Goal: Transaction & Acquisition: Purchase product/service

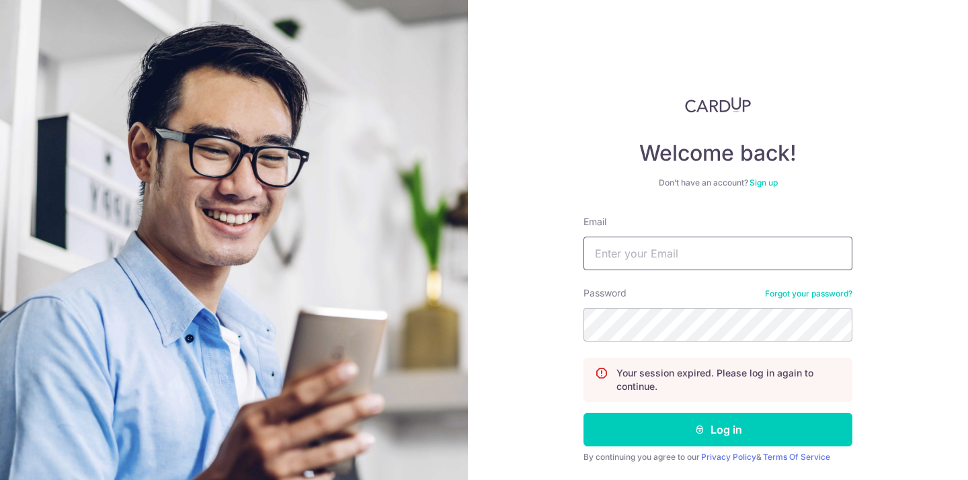
click at [700, 255] on input "Email" at bounding box center [718, 254] width 269 height 34
type input "[PERSON_NAME][EMAIL_ADDRESS][DOMAIN_NAME]"
click at [584, 413] on button "Log in" at bounding box center [718, 430] width 269 height 34
click at [610, 255] on input "Email" at bounding box center [718, 254] width 269 height 34
type input "[PERSON_NAME][EMAIL_ADDRESS][DOMAIN_NAME]"
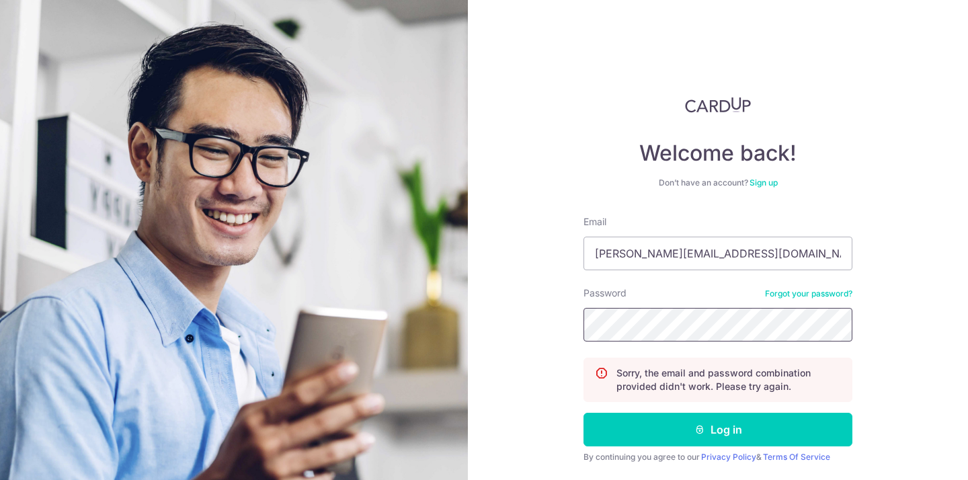
click at [584, 413] on button "Log in" at bounding box center [718, 430] width 269 height 34
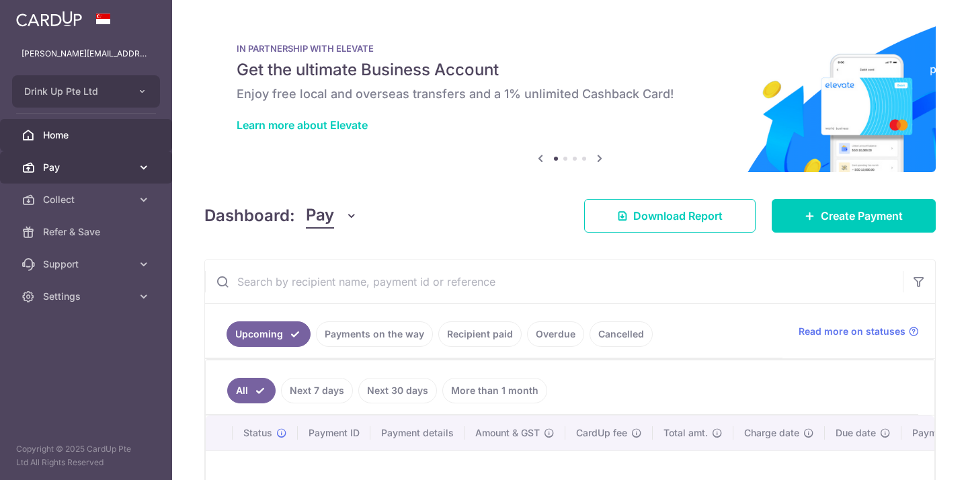
click at [124, 170] on span "Pay" at bounding box center [87, 167] width 89 height 13
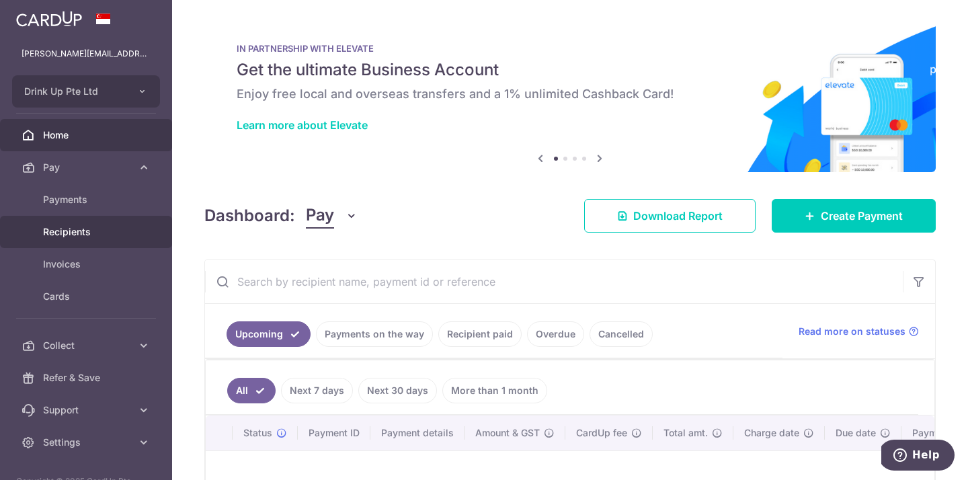
click at [110, 229] on span "Recipients" at bounding box center [87, 231] width 89 height 13
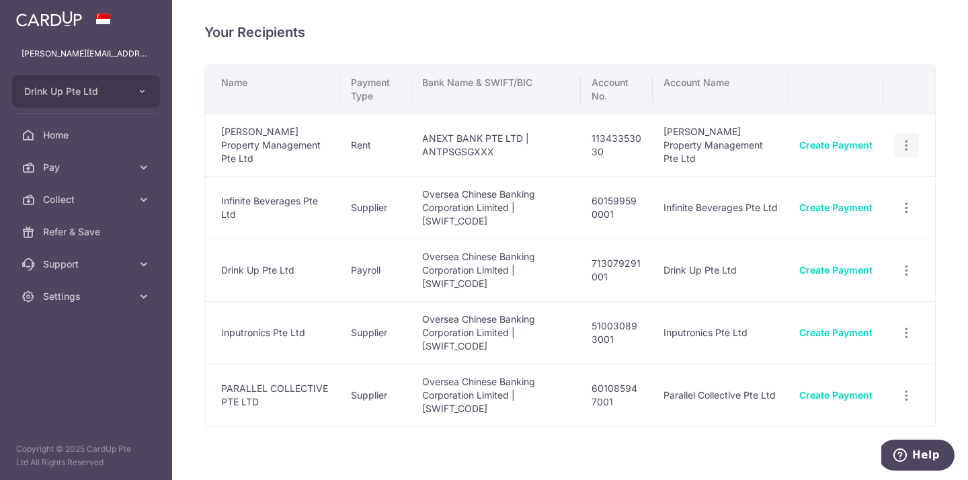
click at [906, 138] on icon "button" at bounding box center [907, 145] width 14 height 14
click at [867, 174] on span "View/Edit" at bounding box center [861, 182] width 91 height 16
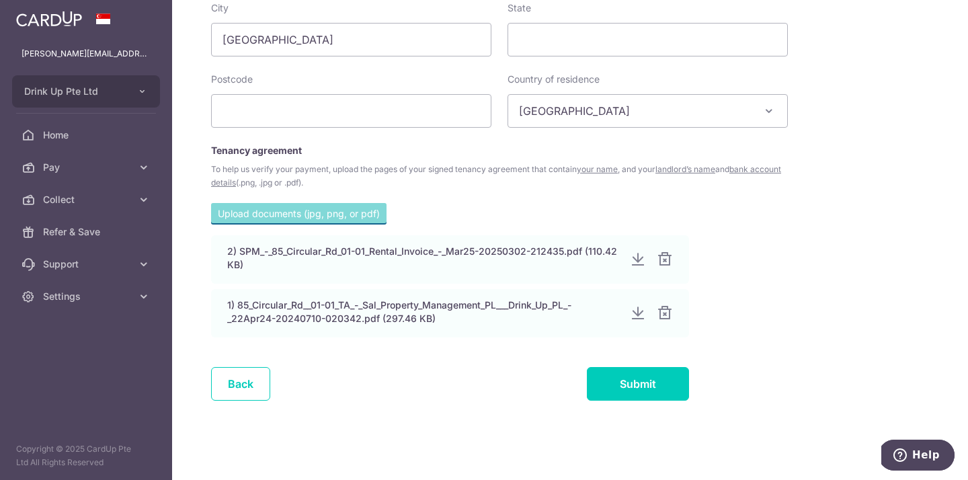
scroll to position [748, 0]
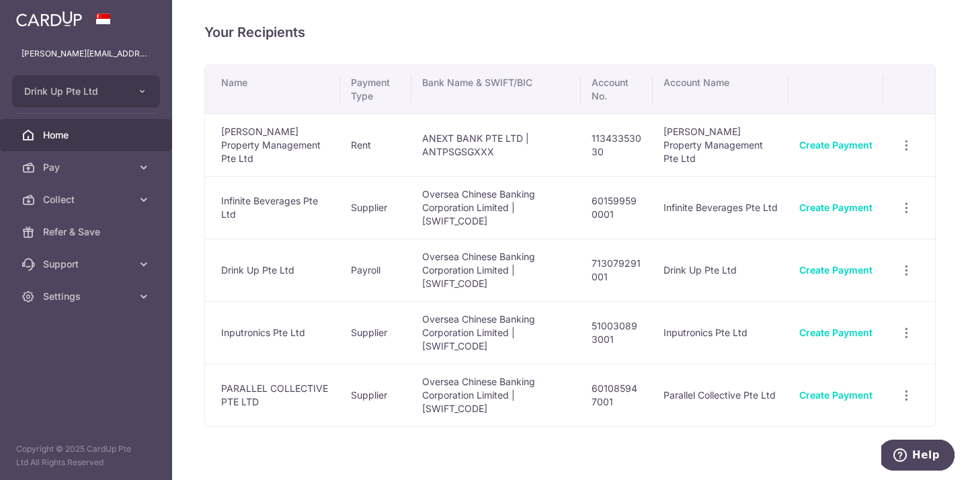
click at [112, 136] on span "Home" at bounding box center [87, 134] width 89 height 13
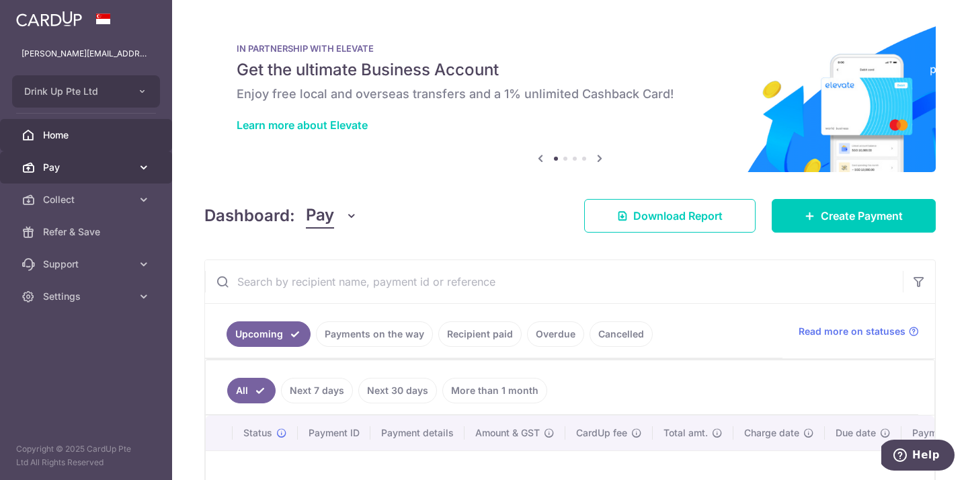
click at [79, 170] on span "Pay" at bounding box center [87, 167] width 89 height 13
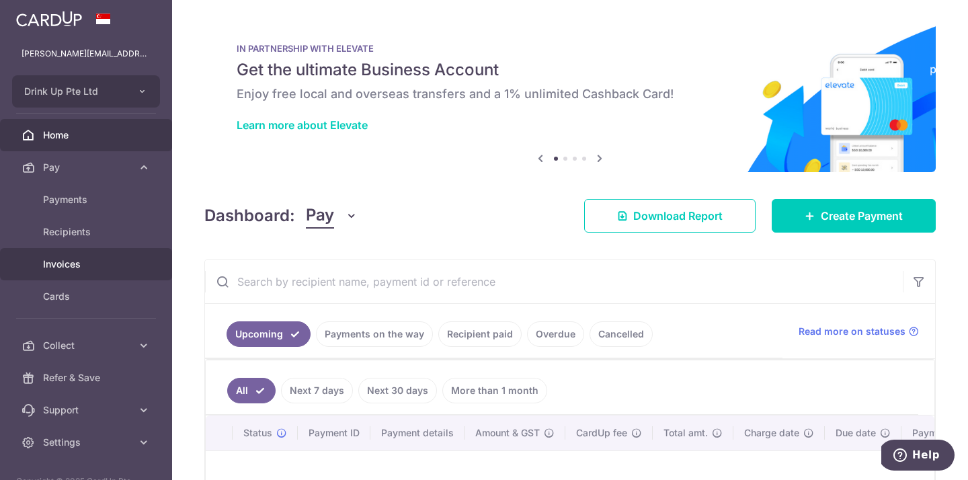
scroll to position [32, 0]
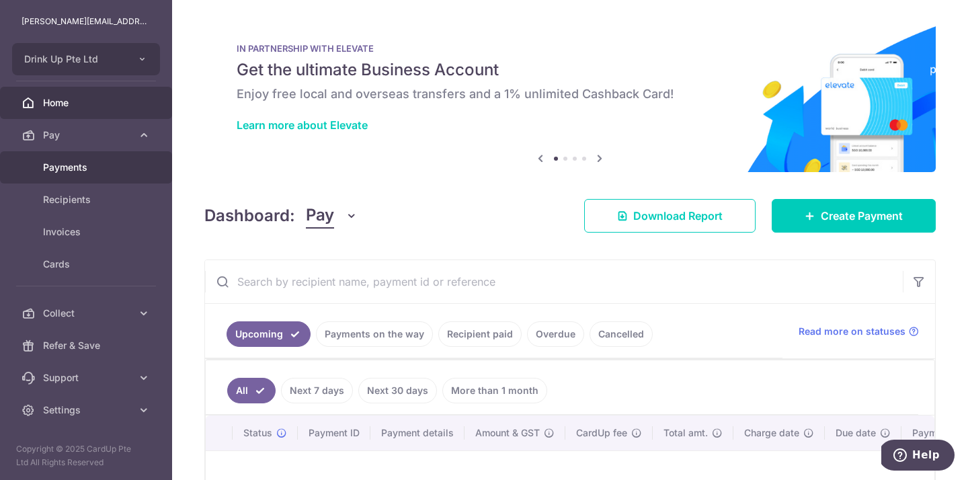
click at [126, 164] on span "Payments" at bounding box center [87, 167] width 89 height 13
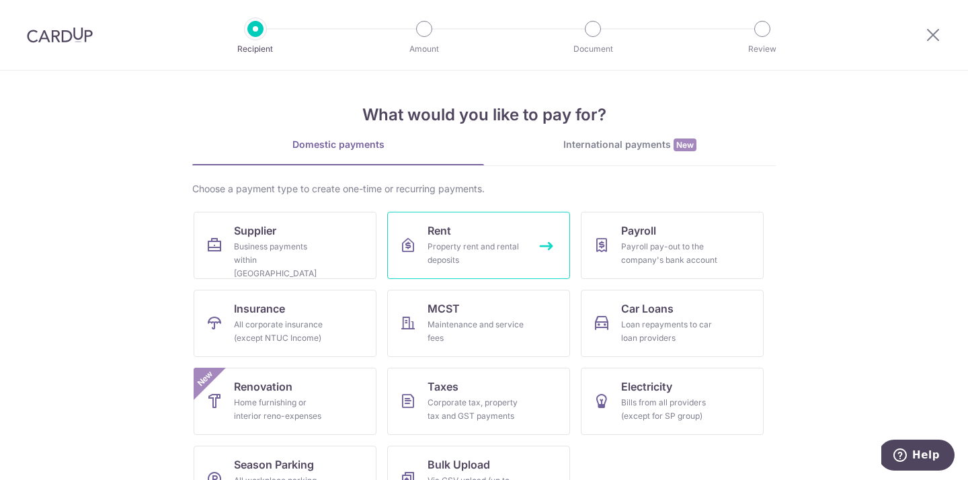
click at [420, 246] on link "Rent Property rent and rental deposits" at bounding box center [478, 245] width 183 height 67
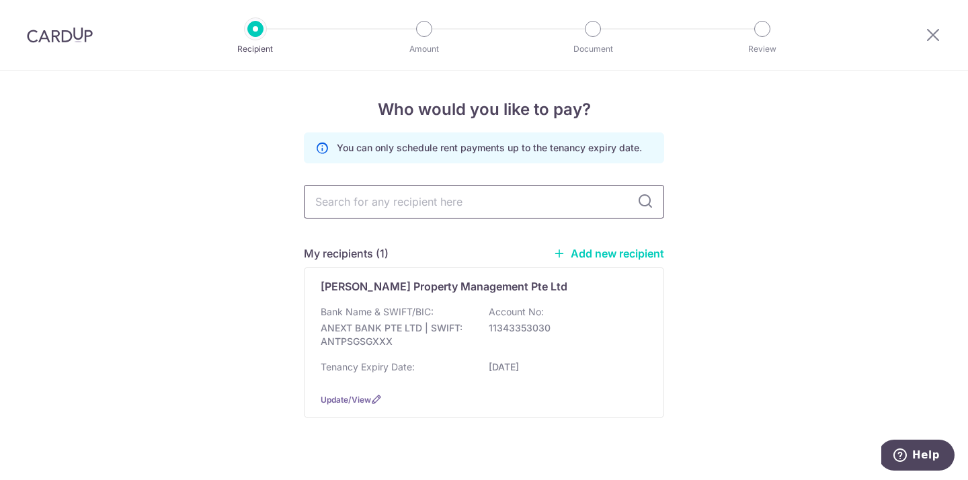
click at [389, 196] on input "text" at bounding box center [484, 202] width 360 height 34
click at [598, 243] on div "You can only schedule rent payments up to the tenancy expiry date. My recipient…" at bounding box center [484, 285] width 360 height 307
click at [598, 247] on link "Add new recipient" at bounding box center [608, 253] width 111 height 13
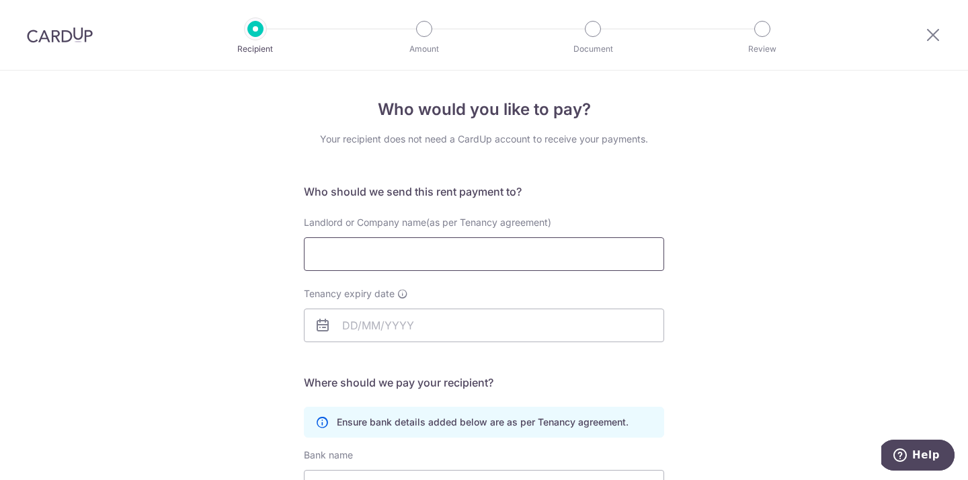
click at [385, 258] on input "Landlord or Company name(as per Tenancy agreement)" at bounding box center [484, 254] width 360 height 34
type input "Heritage BT Capital Pte Ltd"
click at [375, 342] on div "Tenancy expiry date" at bounding box center [484, 322] width 376 height 71
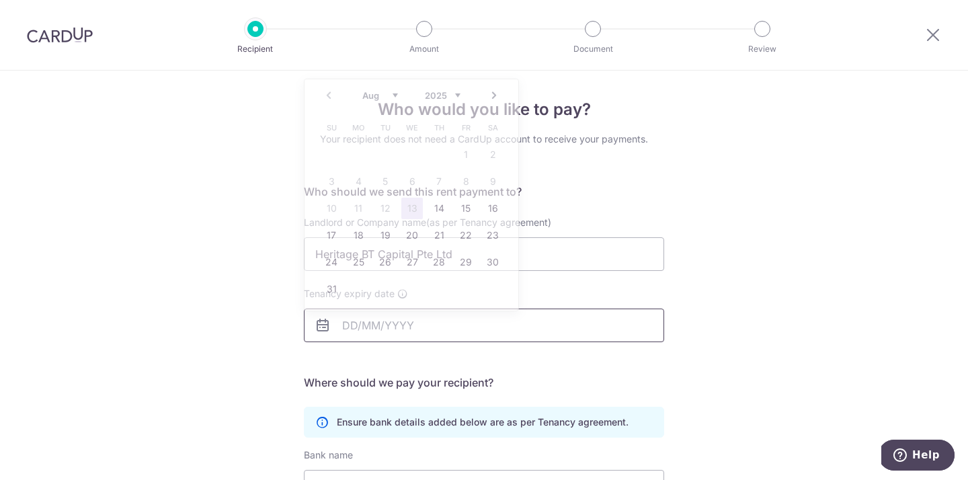
click at [373, 321] on input "Tenancy expiry date" at bounding box center [484, 326] width 360 height 34
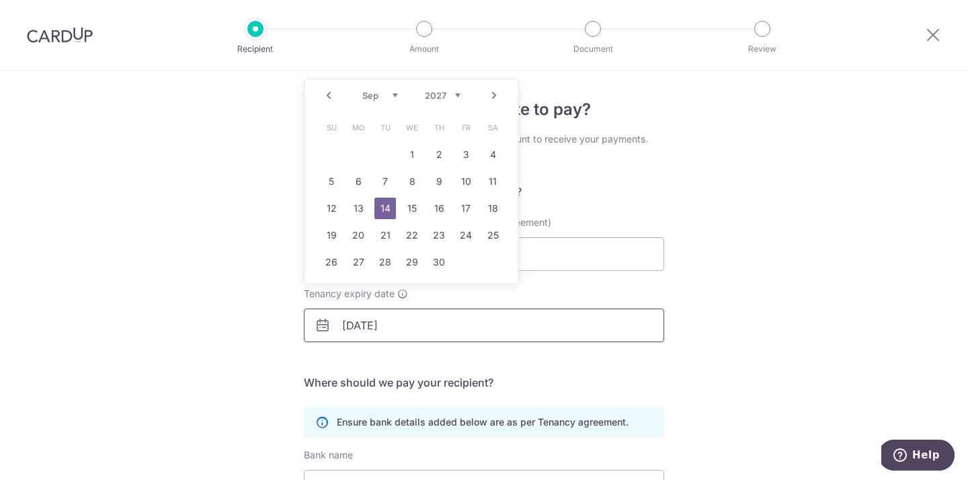
type input "14/09/2027"
click at [196, 366] on div "Who would you like to pay? Your recipient does not need a CardUp account to rec…" at bounding box center [484, 391] width 968 height 640
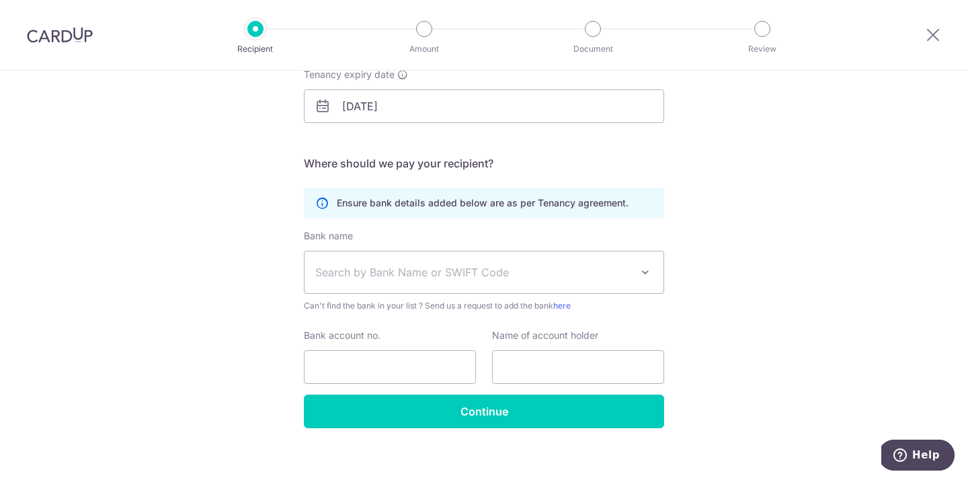
scroll to position [228, 0]
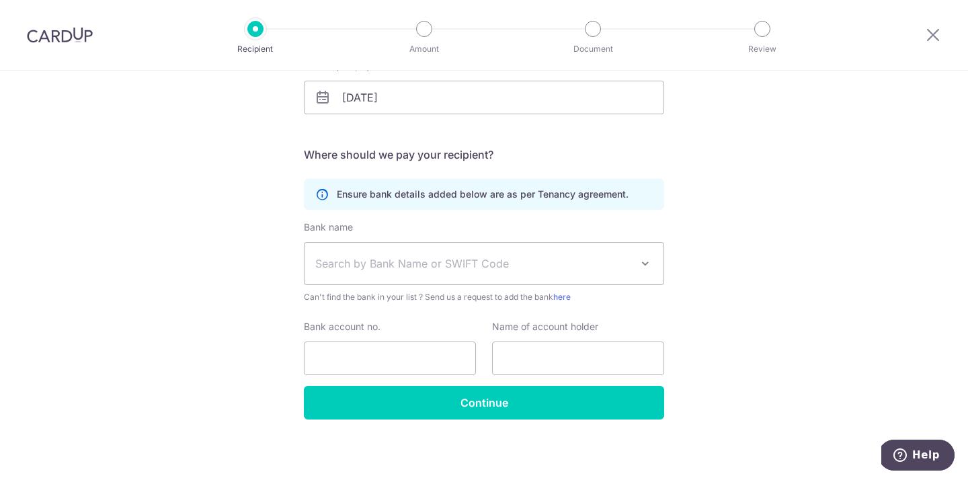
click at [350, 260] on span "Search by Bank Name or SWIFT Code" at bounding box center [473, 263] width 316 height 16
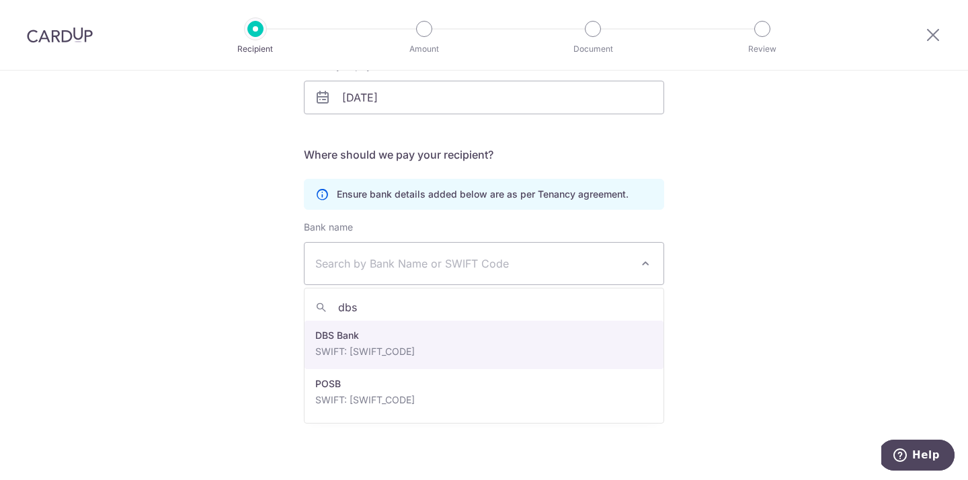
type input "dbs"
select select "6"
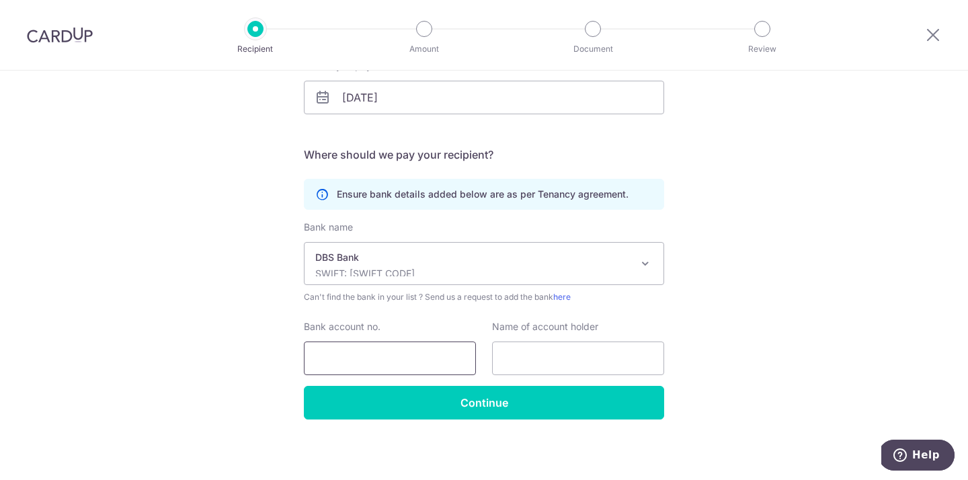
scroll to position [231, 0]
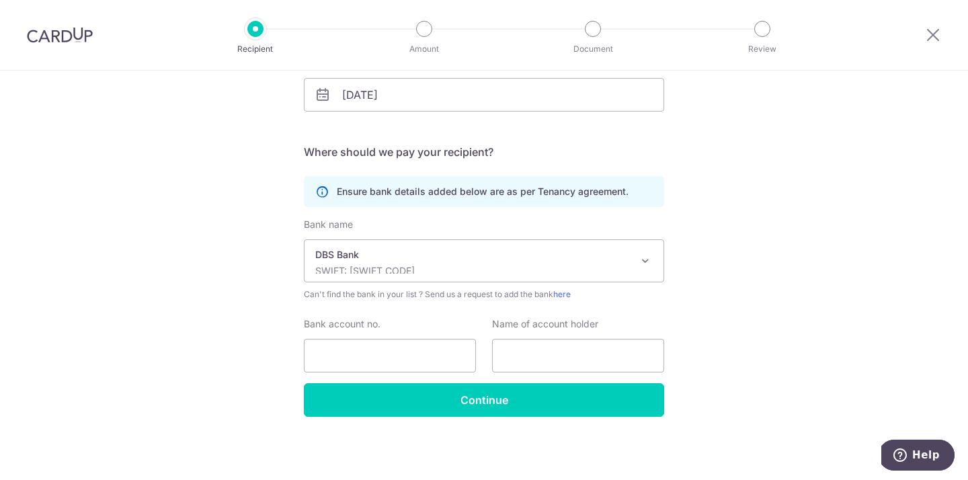
click at [260, 342] on div "Who would you like to pay? Your recipient does not need a CardUp account to rec…" at bounding box center [484, 160] width 968 height 640
click at [399, 340] on input "Bank account no." at bounding box center [390, 356] width 172 height 34
type input "0728335530"
click at [534, 352] on input "text" at bounding box center [578, 356] width 172 height 34
type input "Heritage BT Capital Pte Ltd"
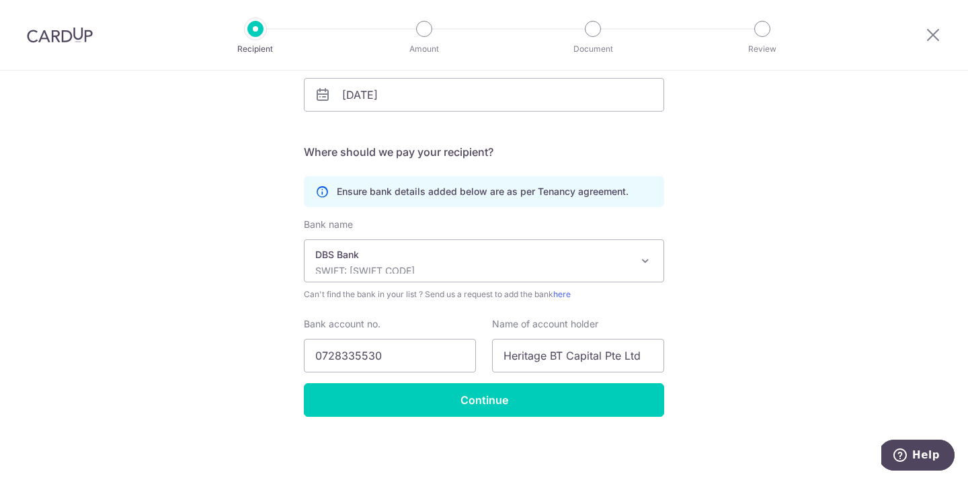
click at [805, 249] on div "Who would you like to pay? Your recipient does not need a CardUp account to rec…" at bounding box center [484, 160] width 968 height 640
click at [585, 407] on input "Continue" at bounding box center [484, 400] width 360 height 34
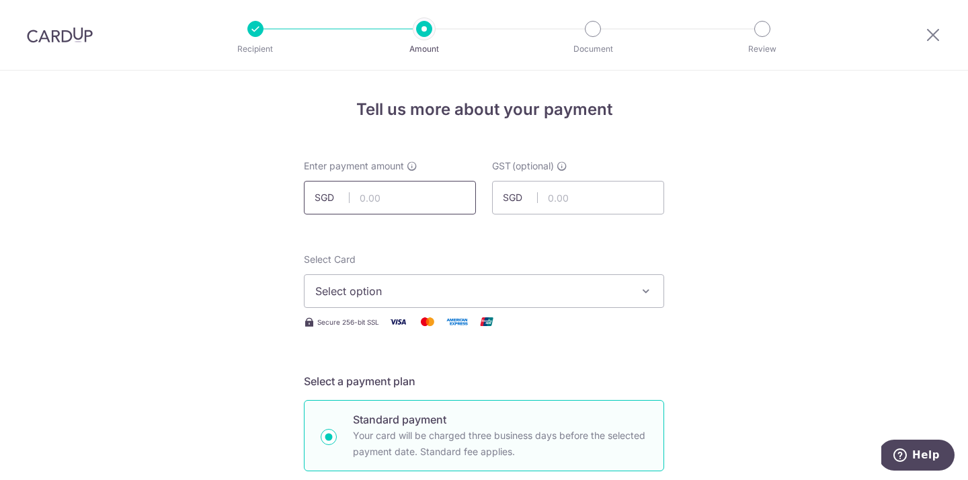
click at [391, 202] on input "text" at bounding box center [390, 198] width 172 height 34
type input "28,000.00"
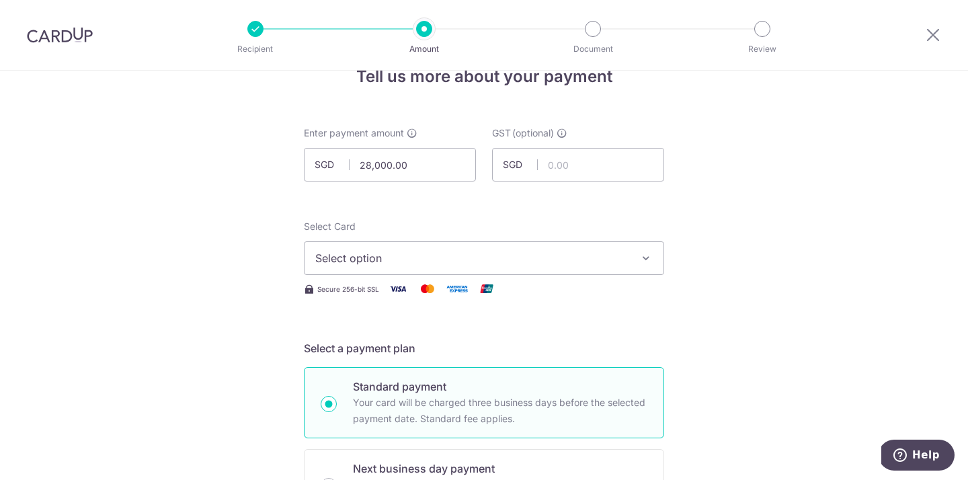
scroll to position [67, 0]
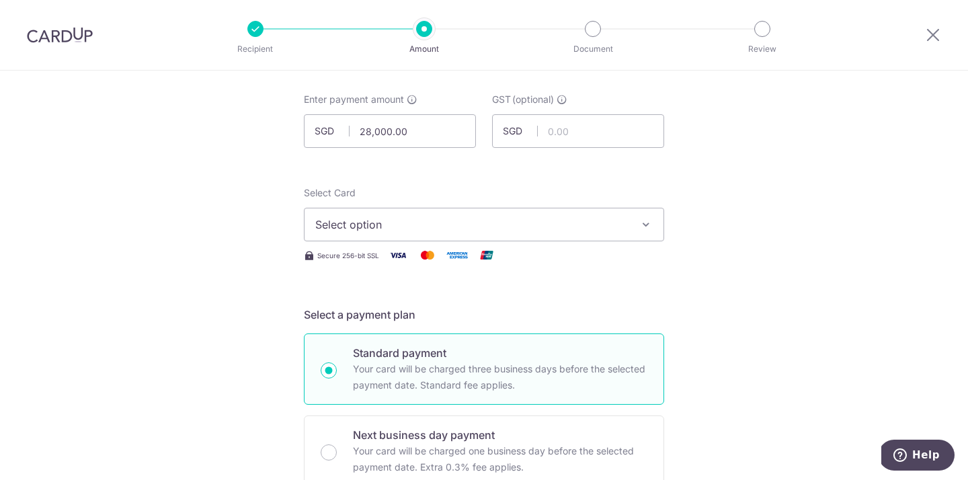
click at [389, 218] on span "Select option" at bounding box center [471, 224] width 313 height 16
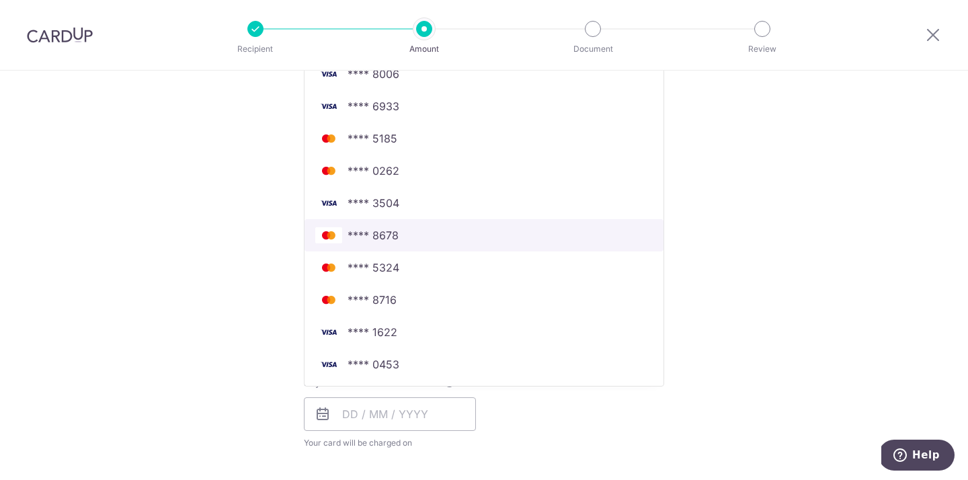
scroll to position [317, 0]
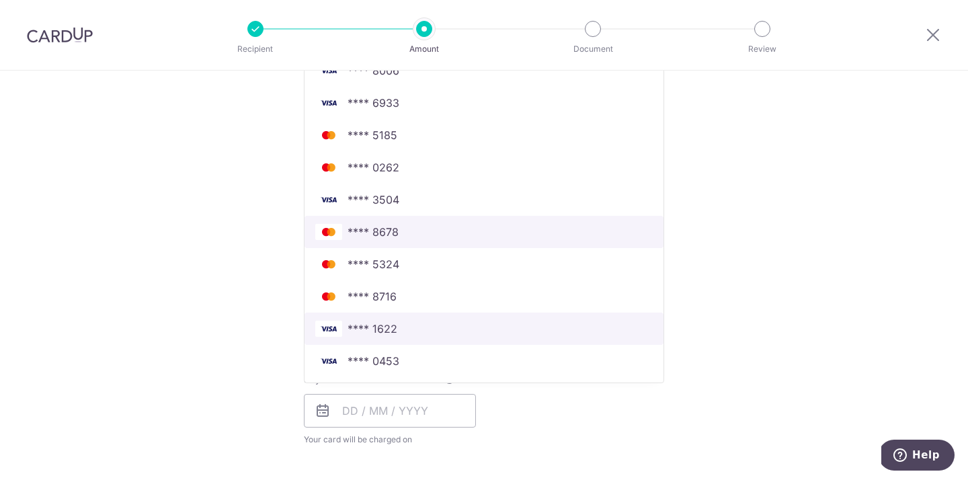
click at [360, 315] on link "**** 1622" at bounding box center [484, 329] width 359 height 32
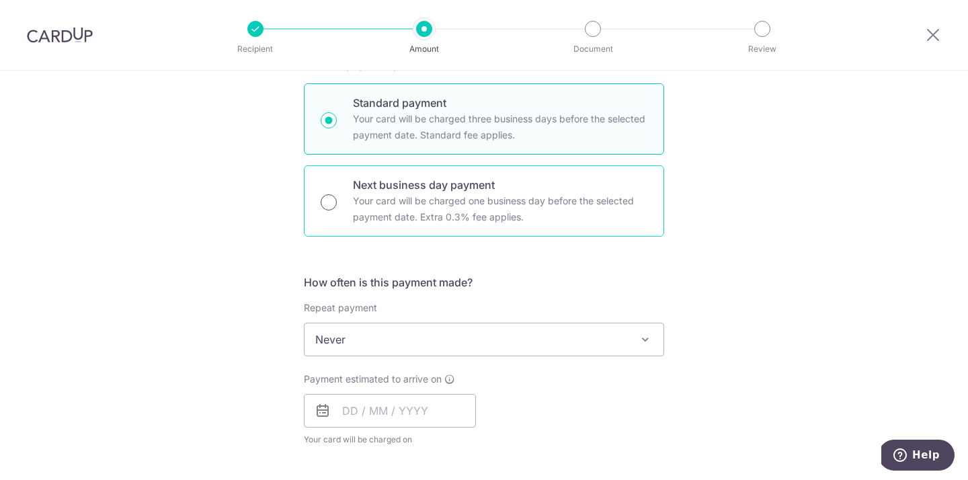
click at [327, 204] on input "Next business day payment Your card will be charged one business day before the…" at bounding box center [329, 202] width 16 height 16
radio input "true"
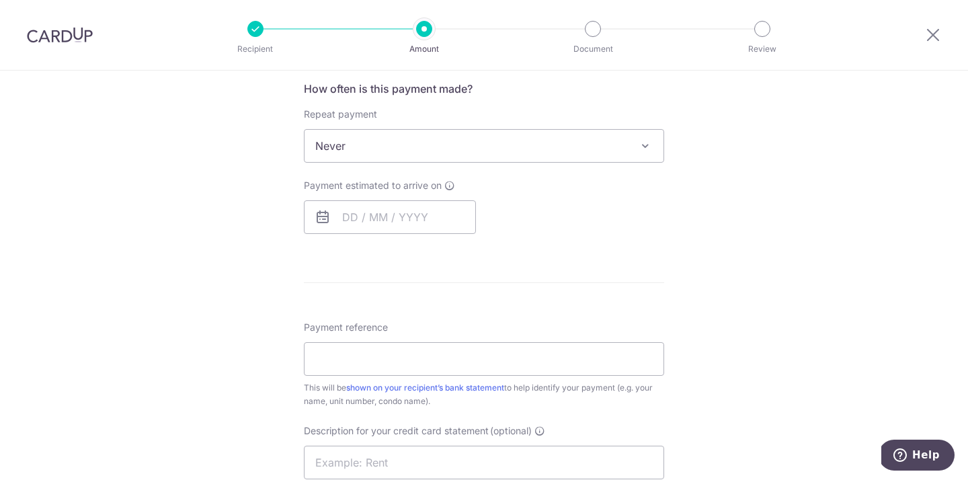
scroll to position [525, 0]
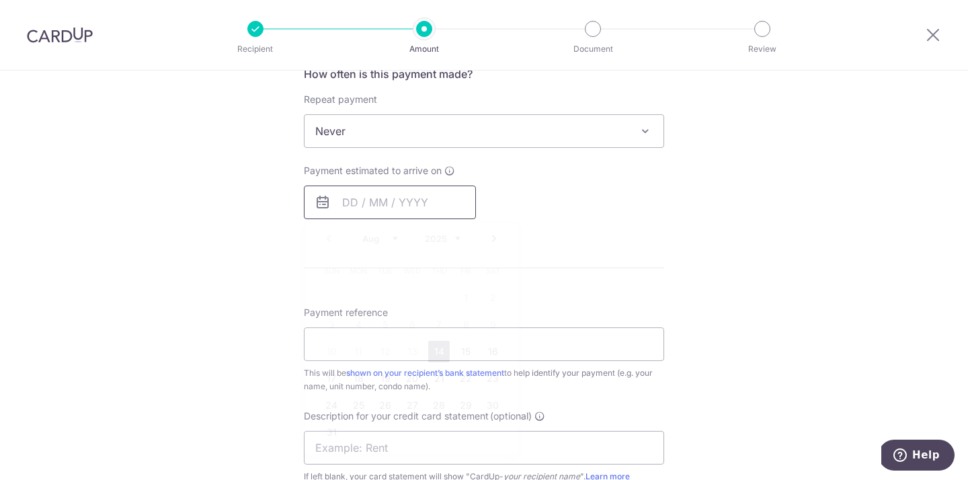
click at [394, 196] on input "text" at bounding box center [390, 203] width 172 height 34
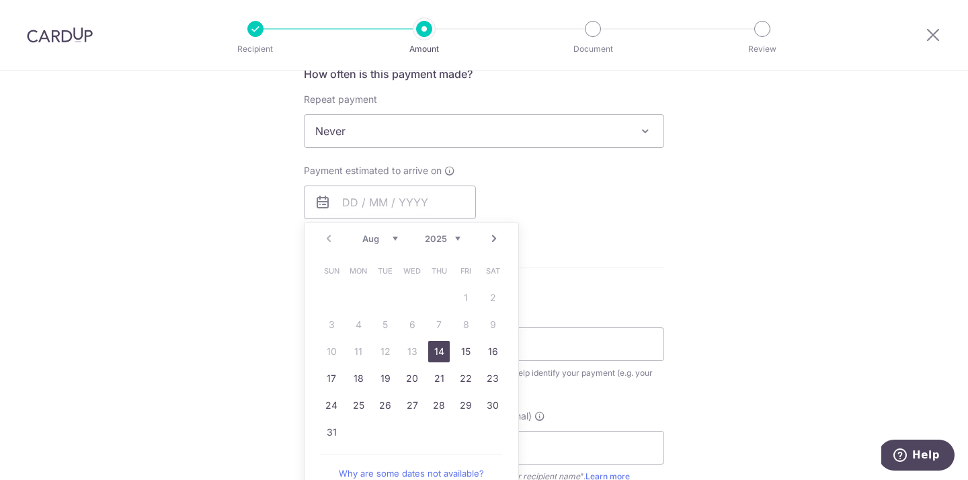
click at [436, 346] on link "14" at bounding box center [439, 352] width 22 height 22
type input "14/08/2025"
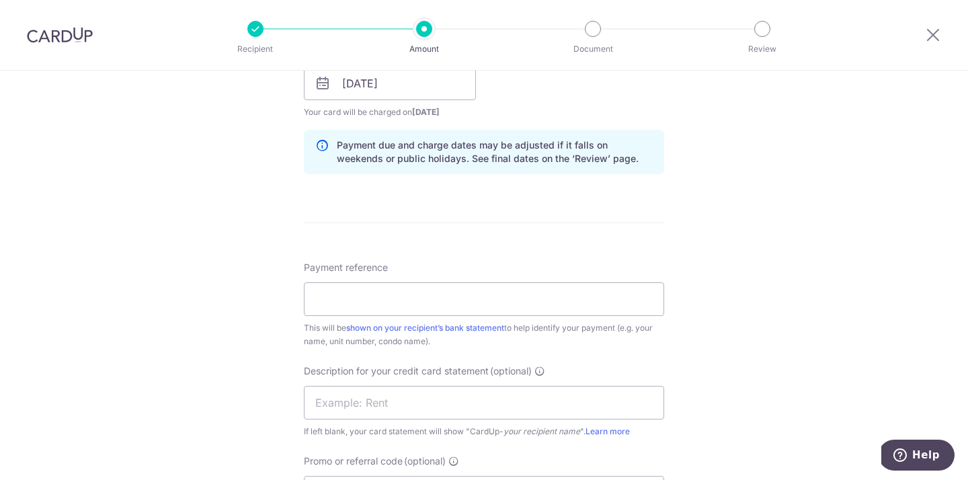
scroll to position [656, 0]
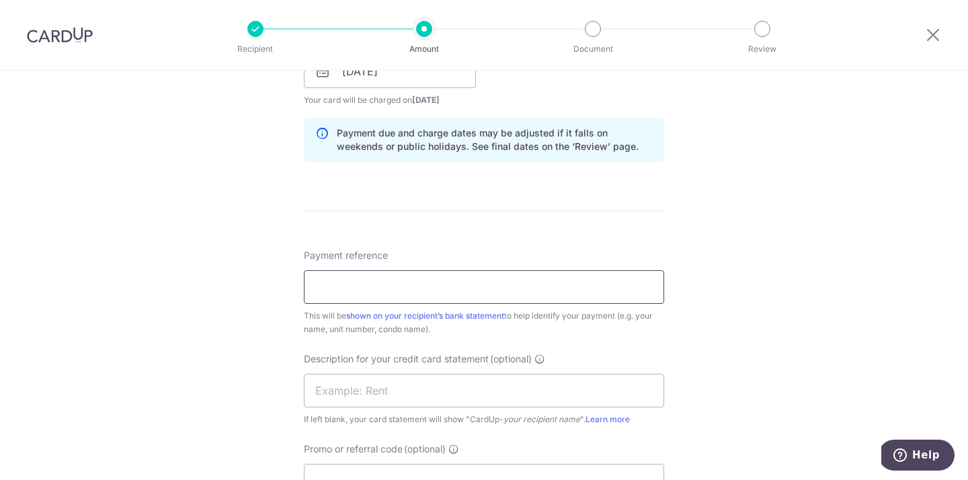
click at [382, 296] on input "Payment reference" at bounding box center [484, 287] width 360 height 34
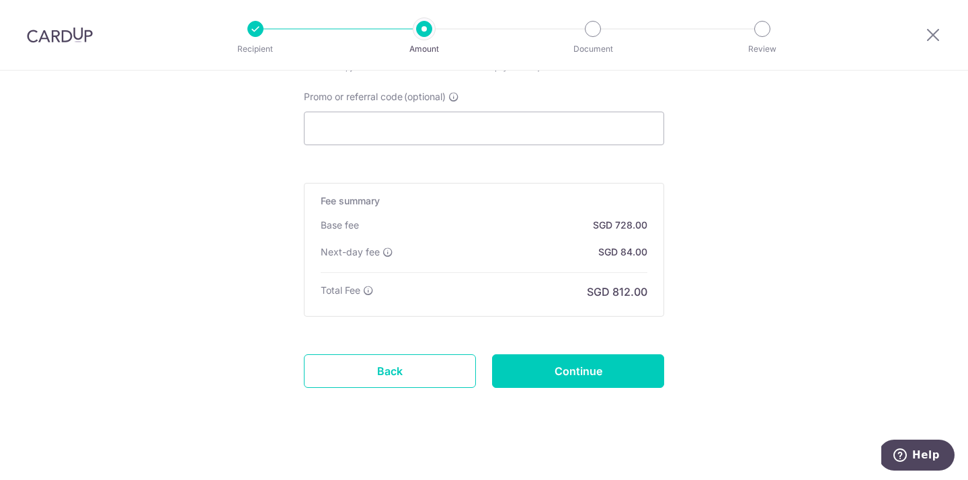
scroll to position [1017, 0]
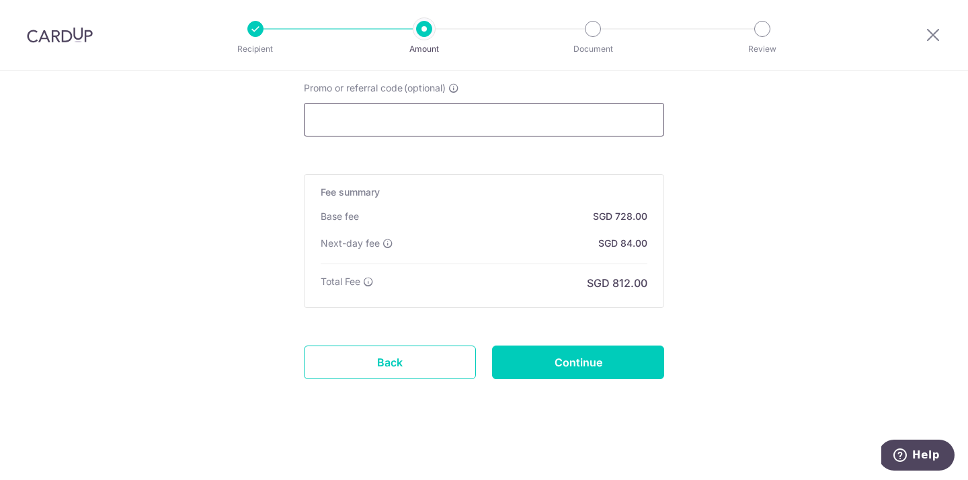
type input "25 Boon Tat Street"
click at [413, 124] on input "Promo or referral code (optional)" at bounding box center [484, 120] width 360 height 34
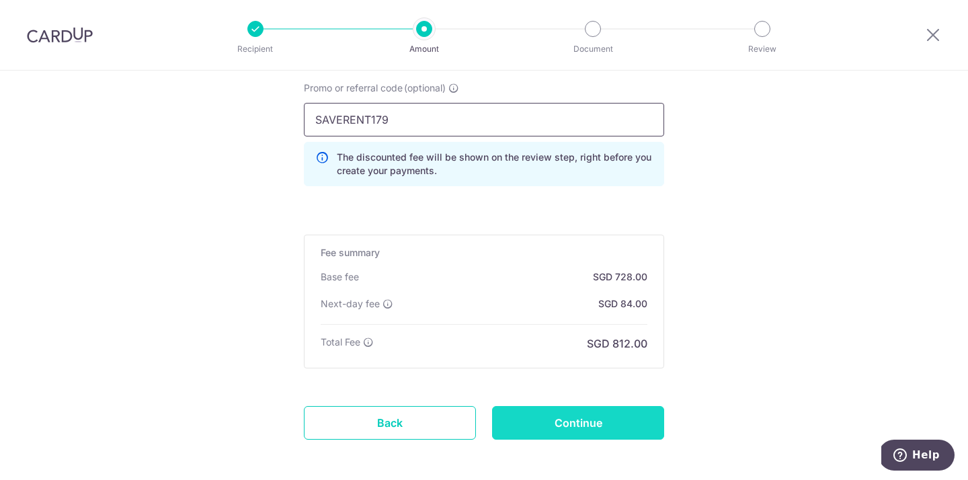
type input "SAVERENT179"
click at [559, 417] on input "Continue" at bounding box center [578, 423] width 172 height 34
type input "Create Schedule"
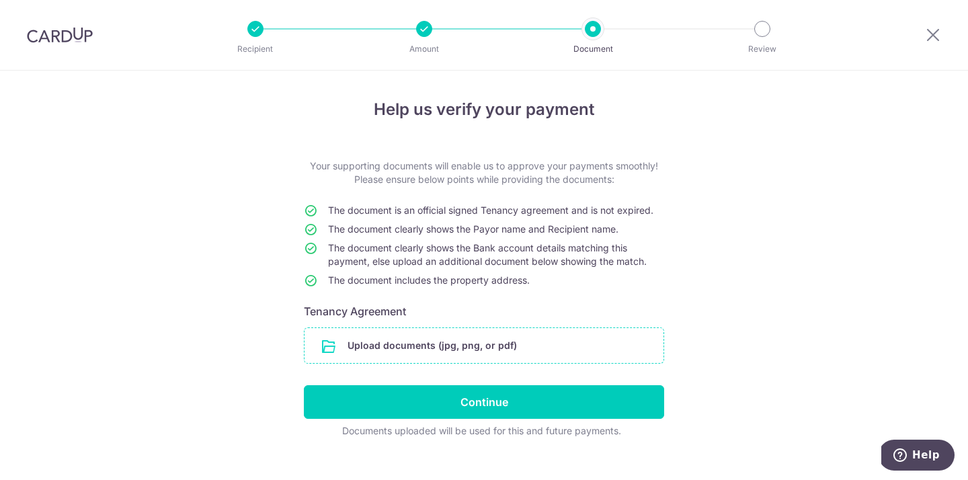
click at [442, 343] on input "file" at bounding box center [484, 345] width 359 height 35
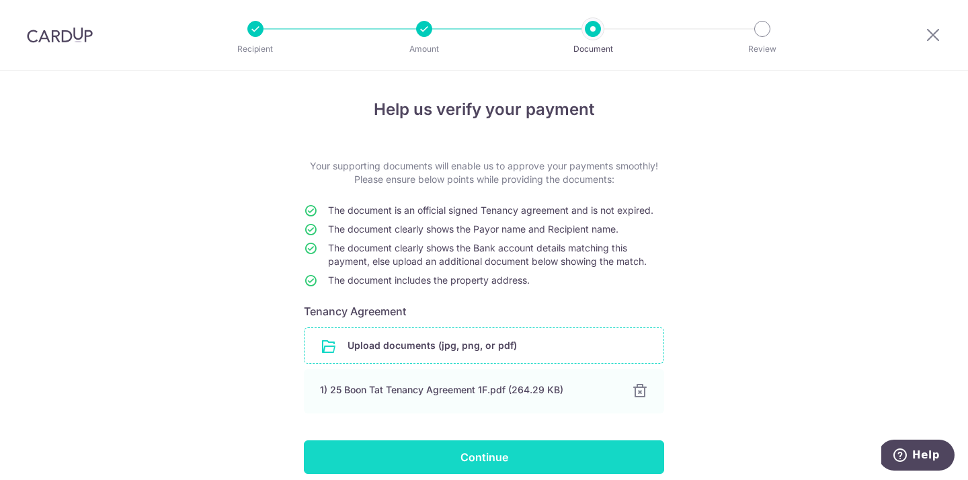
click at [486, 455] on input "Continue" at bounding box center [484, 457] width 360 height 34
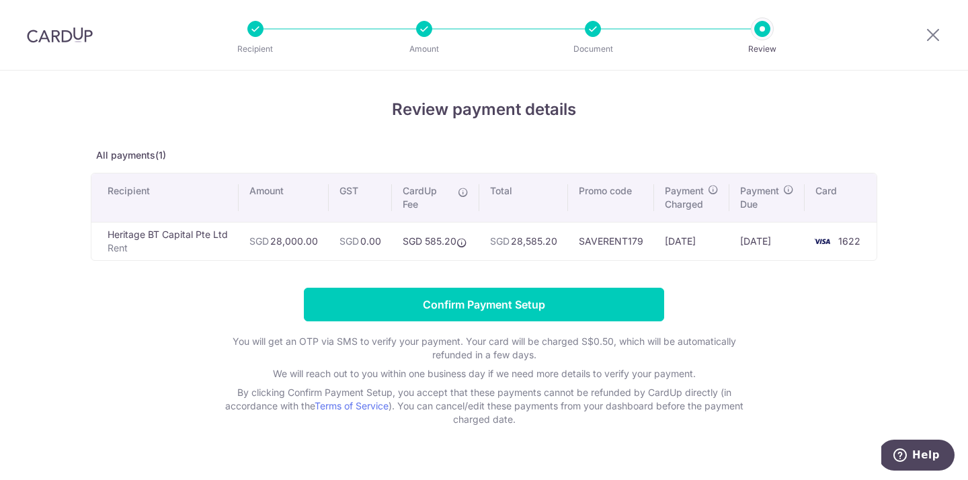
click at [67, 38] on img at bounding box center [60, 35] width 66 height 16
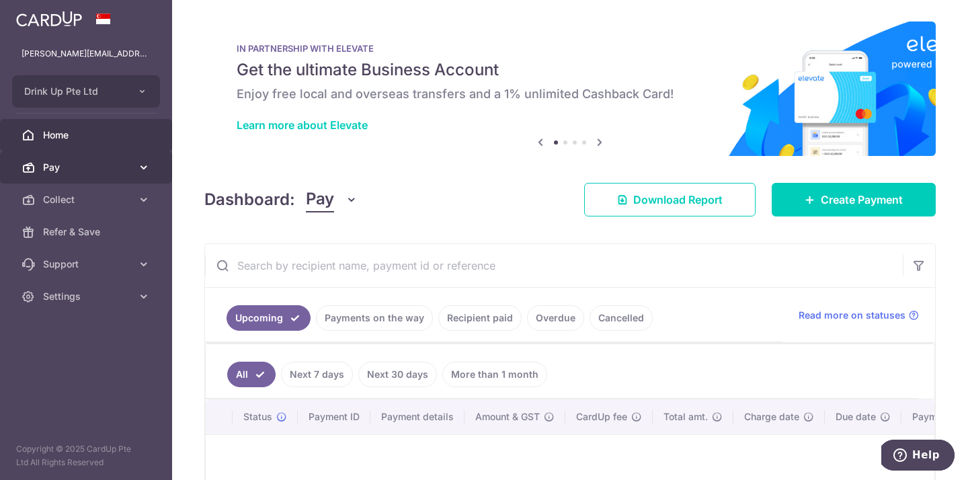
click at [108, 170] on span "Pay" at bounding box center [87, 167] width 89 height 13
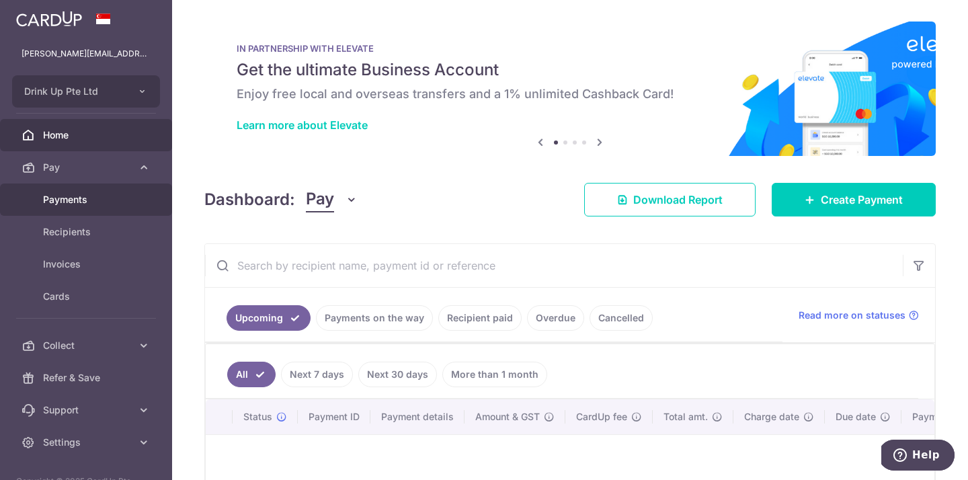
click at [97, 204] on span "Payments" at bounding box center [87, 199] width 89 height 13
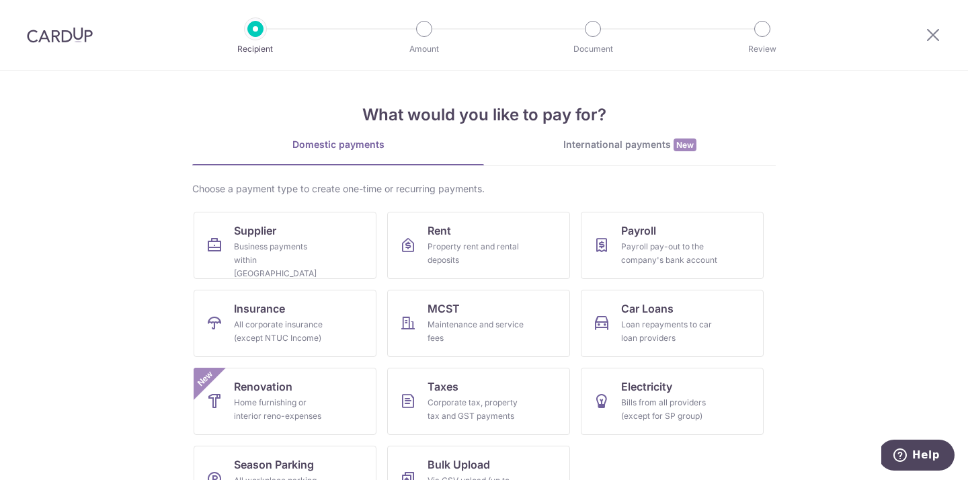
click at [130, 261] on section "What would you like to pay for? Domestic payments International payments New Ch…" at bounding box center [484, 275] width 968 height 409
click at [89, 27] on img at bounding box center [60, 35] width 66 height 16
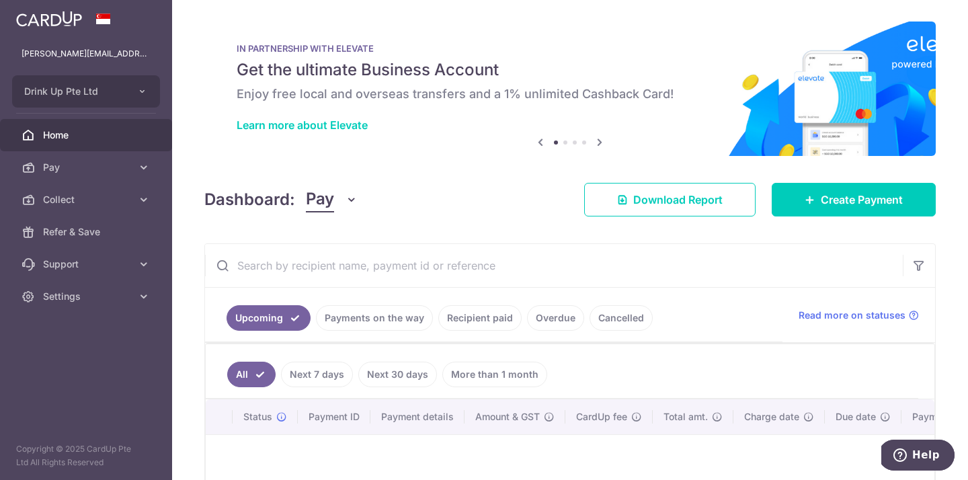
click at [459, 315] on link "Recipient paid" at bounding box center [479, 318] width 83 height 26
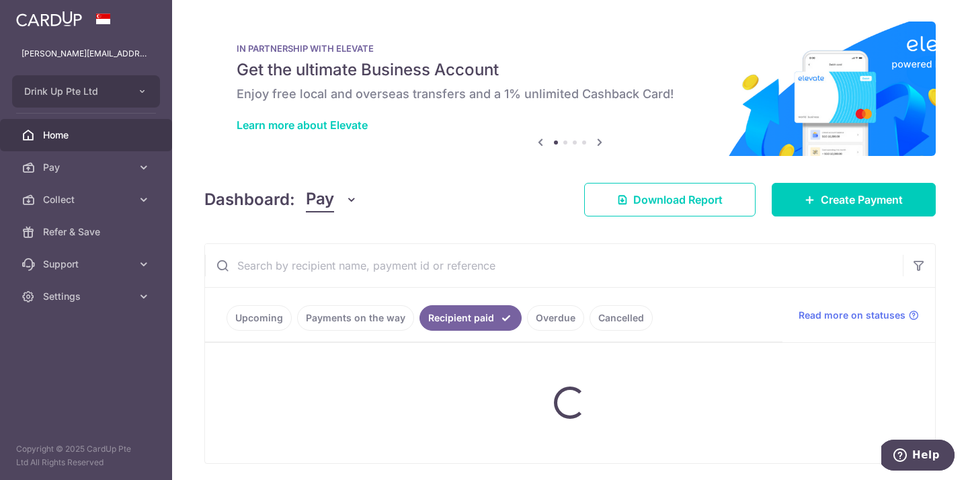
click at [323, 312] on ul "Upcoming Payments on the way Recipient paid Overdue Cancelled" at bounding box center [493, 315] width 577 height 54
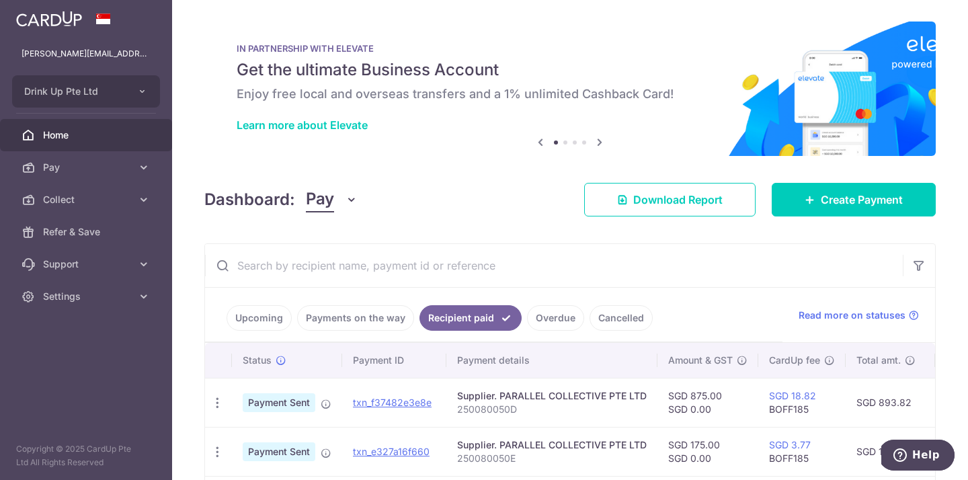
click at [322, 313] on link "Payments on the way" at bounding box center [355, 318] width 117 height 26
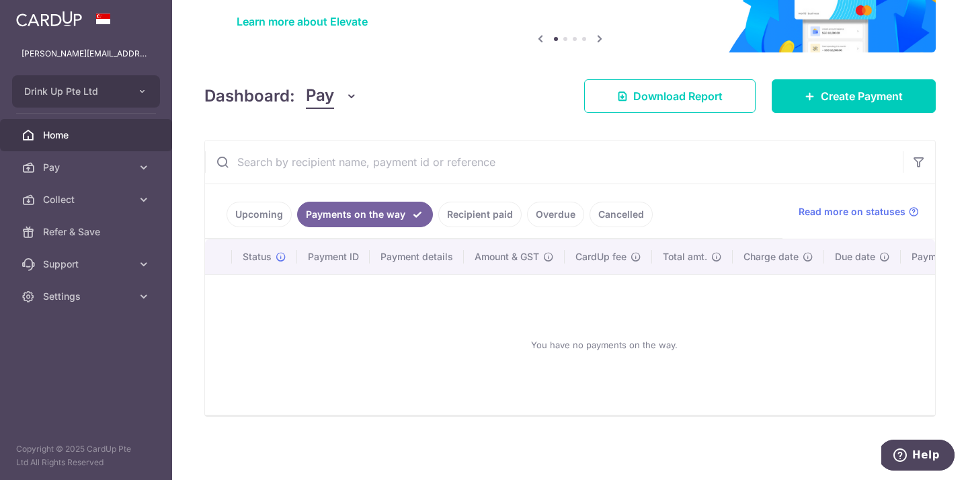
click at [486, 222] on link "Recipient paid" at bounding box center [479, 215] width 83 height 26
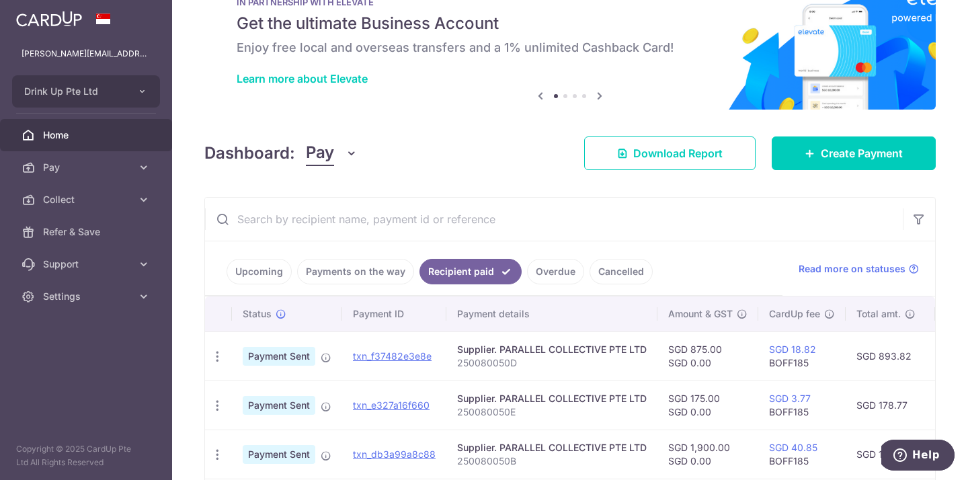
scroll to position [104, 0]
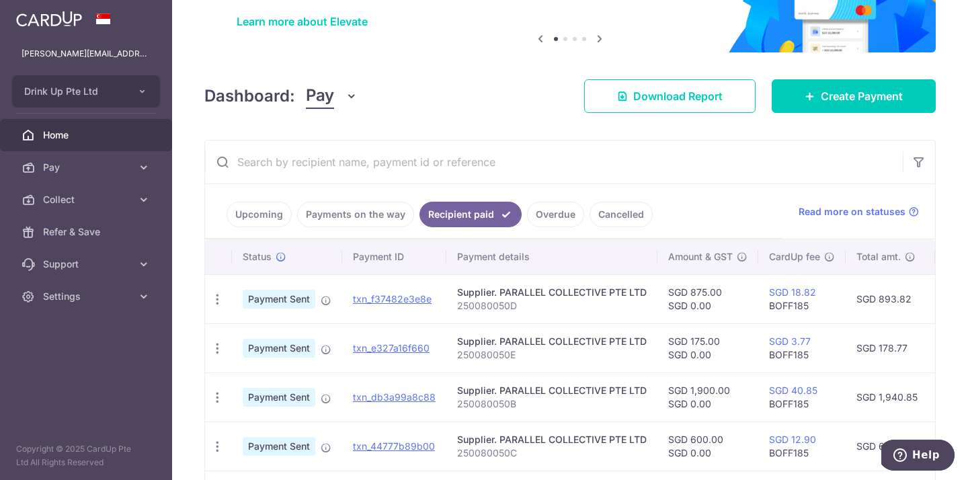
click at [81, 126] on link "Home" at bounding box center [86, 135] width 172 height 32
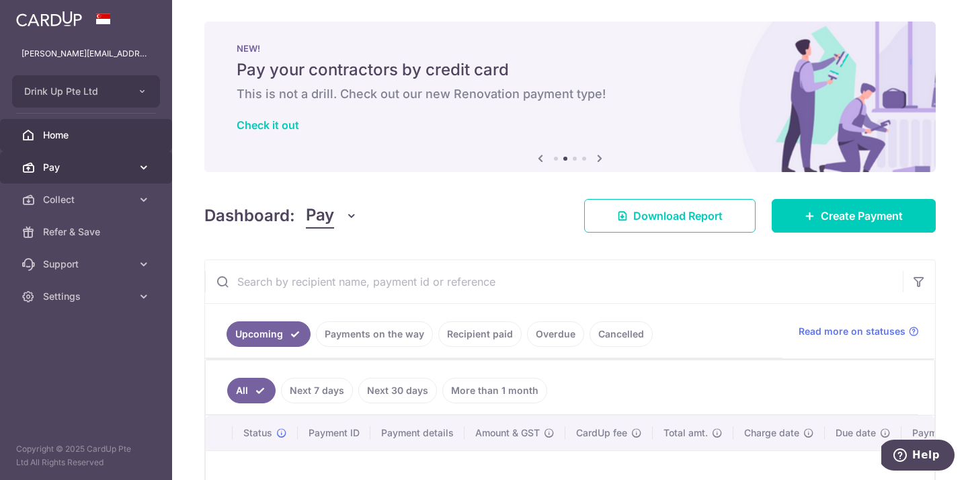
click at [79, 163] on span "Pay" at bounding box center [87, 167] width 89 height 13
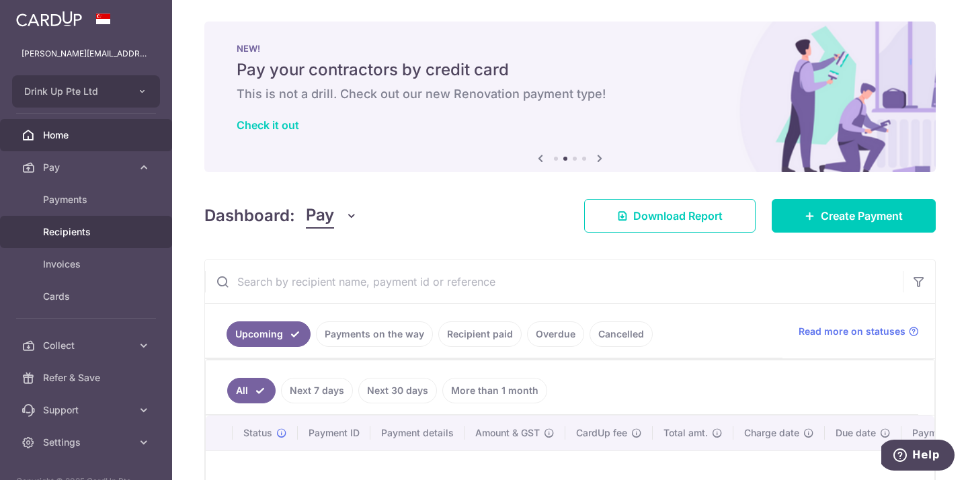
click at [87, 221] on link "Recipients" at bounding box center [86, 232] width 172 height 32
